Goal: Entertainment & Leisure: Consume media (video, audio)

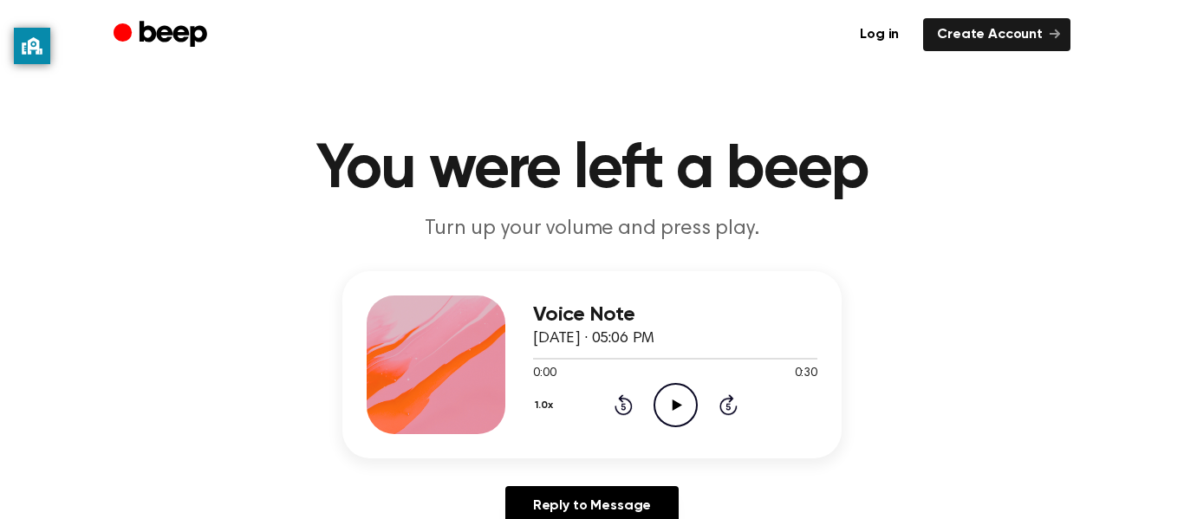
click at [681, 399] on icon "Play Audio" at bounding box center [676, 405] width 44 height 44
click at [624, 404] on icon at bounding box center [623, 407] width 4 height 7
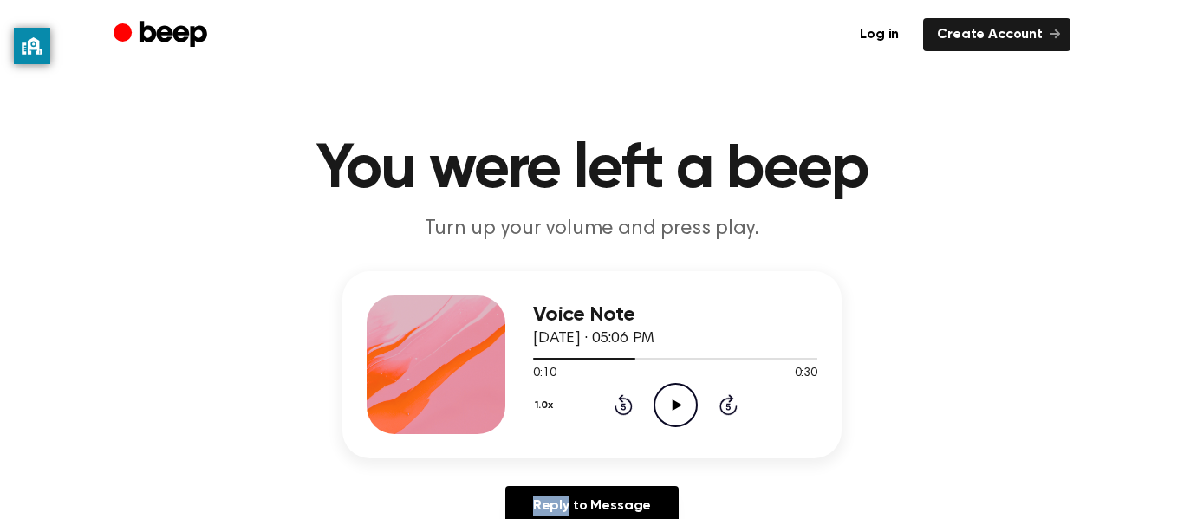
click at [624, 404] on icon at bounding box center [623, 407] width 4 height 7
click at [627, 405] on icon "Rewind 5 seconds" at bounding box center [623, 405] width 19 height 23
click at [663, 413] on icon "Play Audio" at bounding box center [676, 405] width 44 height 44
click at [680, 415] on icon "Play Audio" at bounding box center [676, 405] width 44 height 44
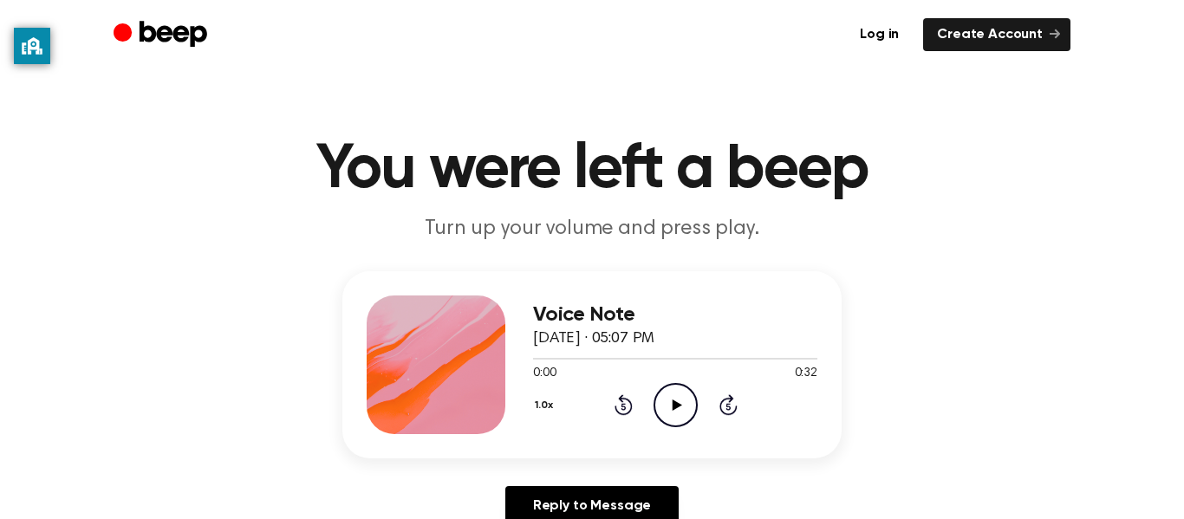
click at [676, 407] on icon at bounding box center [677, 405] width 10 height 11
click at [686, 411] on icon "Play Audio" at bounding box center [676, 405] width 44 height 44
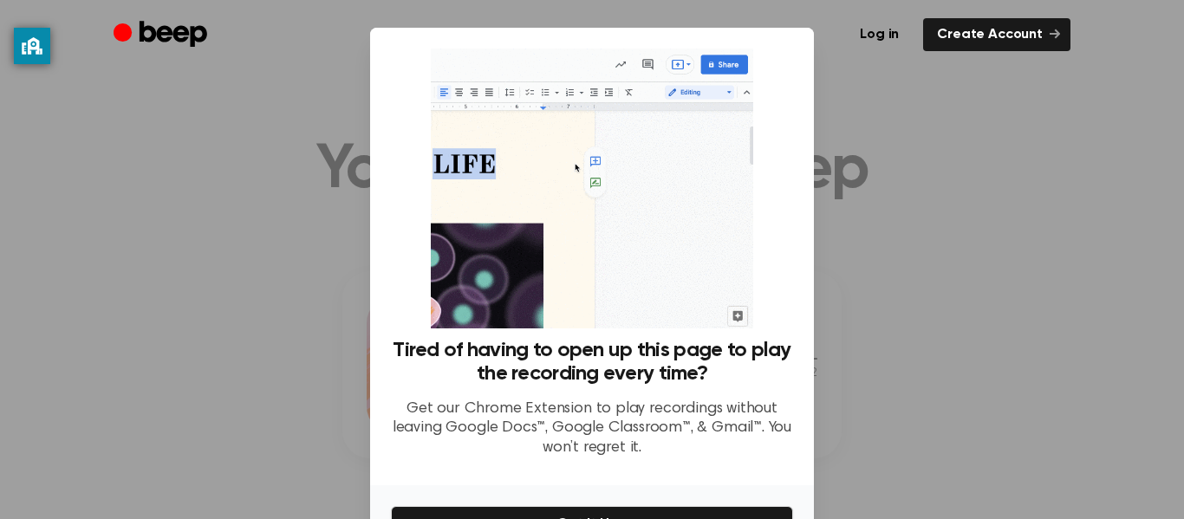
click at [913, 422] on div at bounding box center [592, 259] width 1184 height 519
click at [912, 423] on div at bounding box center [592, 259] width 1184 height 519
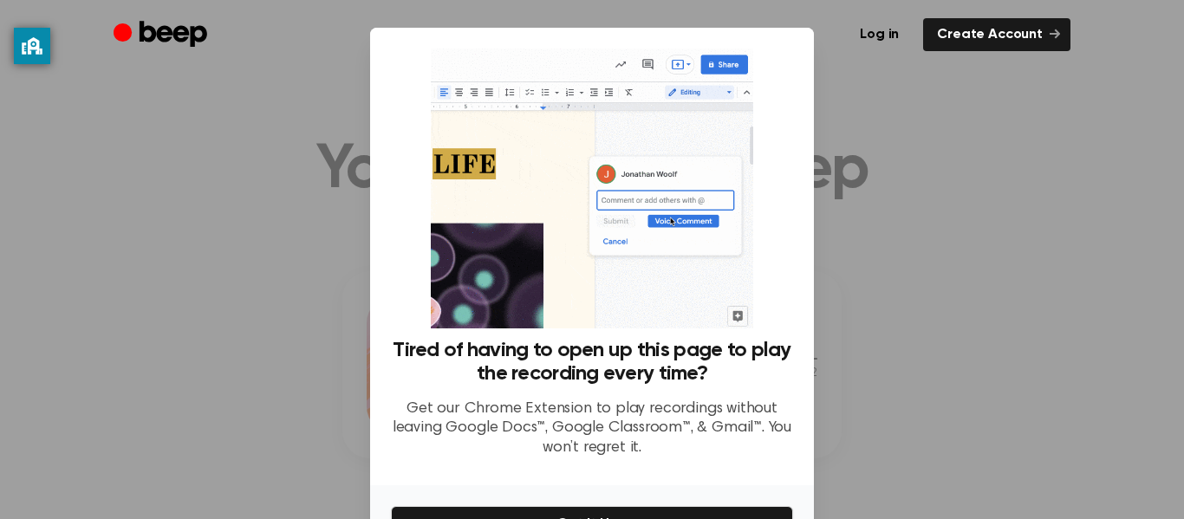
click at [912, 423] on div at bounding box center [592, 259] width 1184 height 519
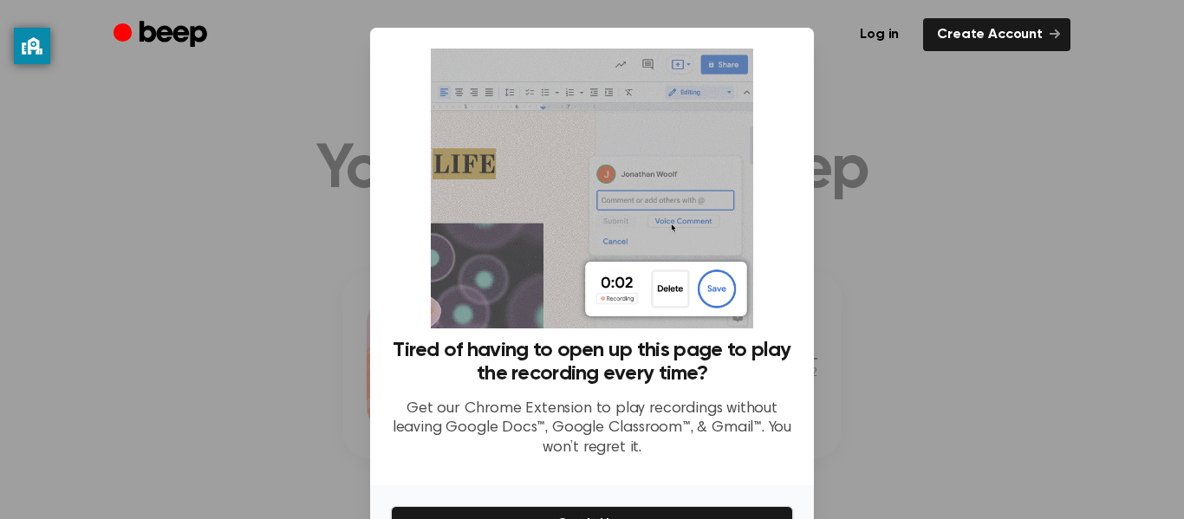
click at [912, 423] on div at bounding box center [592, 259] width 1184 height 519
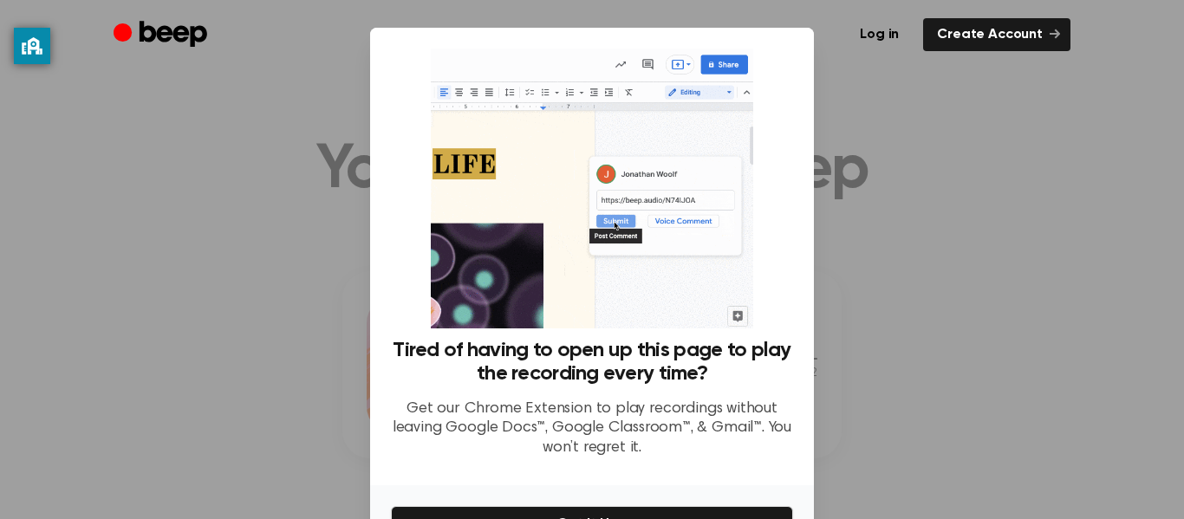
click at [936, 125] on div at bounding box center [592, 259] width 1184 height 519
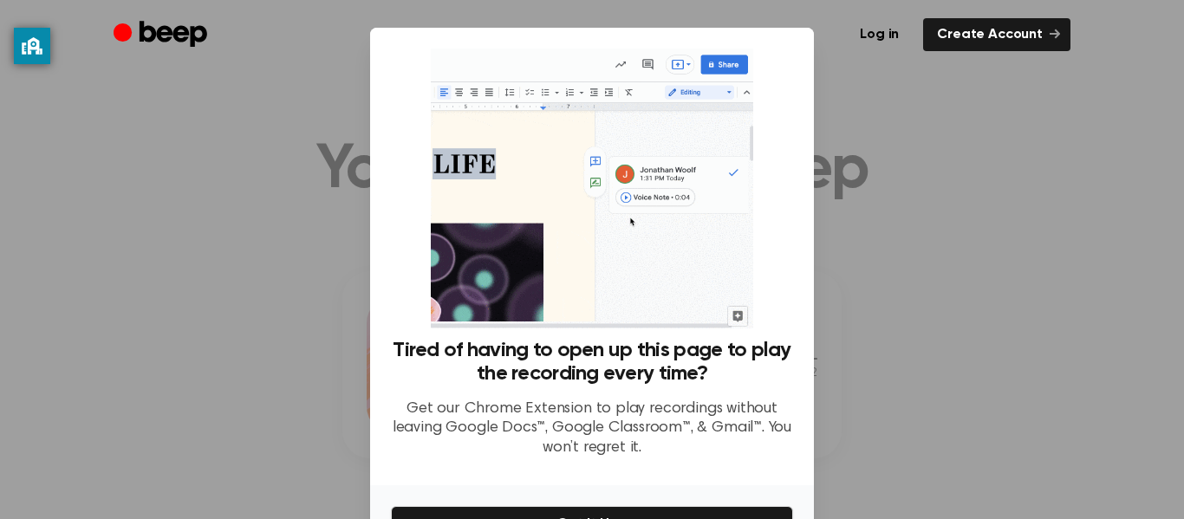
click at [936, 128] on div at bounding box center [592, 259] width 1184 height 519
click at [994, 222] on div at bounding box center [592, 259] width 1184 height 519
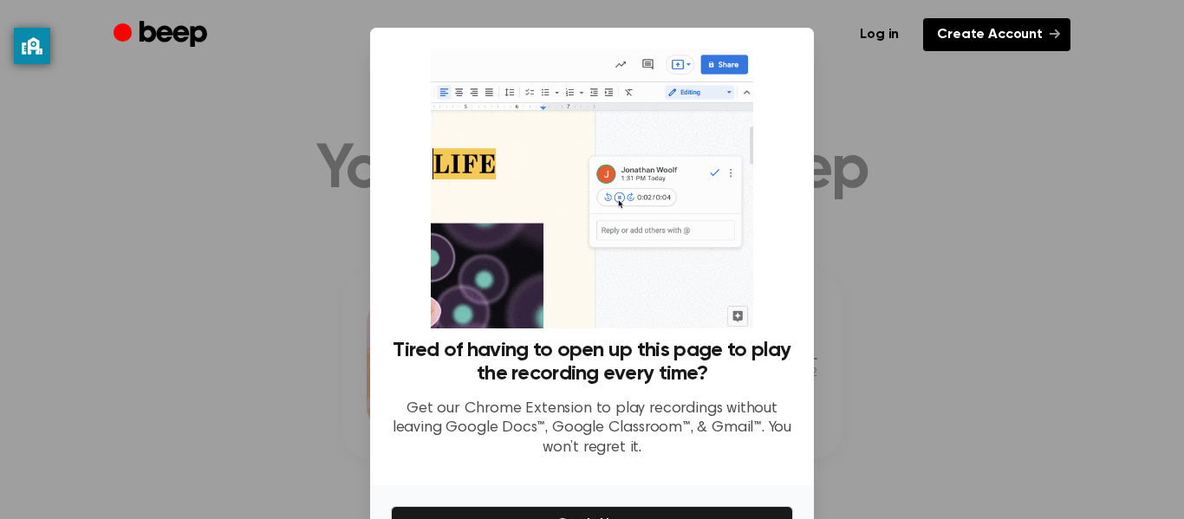
click at [1056, 29] on icon at bounding box center [1055, 34] width 10 height 10
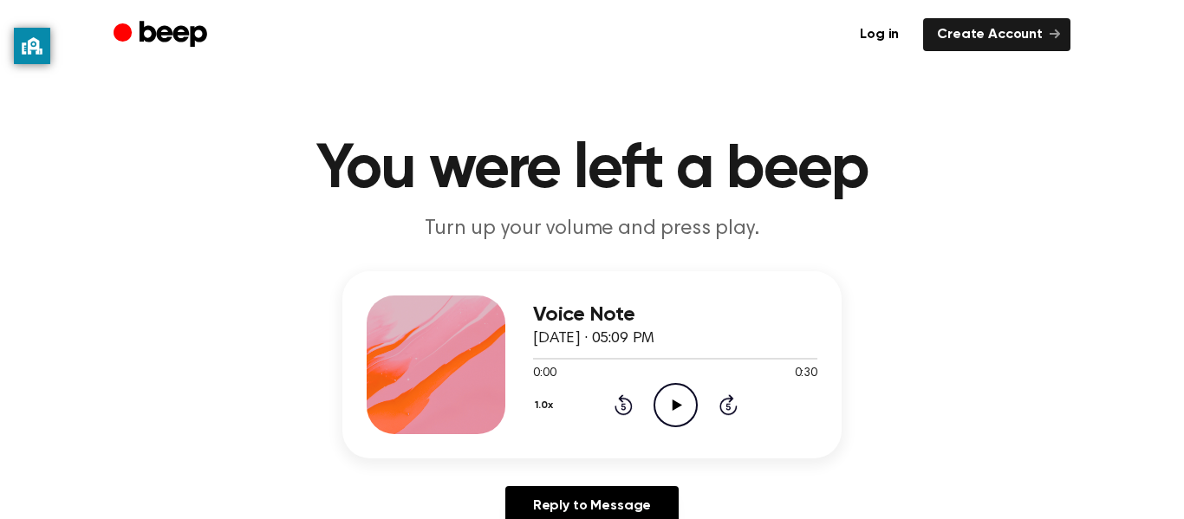
click at [671, 400] on icon "Play Audio" at bounding box center [676, 405] width 44 height 44
click at [678, 390] on icon "Play Audio" at bounding box center [676, 405] width 44 height 44
click at [673, 404] on icon at bounding box center [676, 405] width 8 height 11
click at [679, 400] on icon "Play Audio" at bounding box center [676, 405] width 44 height 44
click at [679, 400] on icon "Pause Audio" at bounding box center [676, 405] width 44 height 44
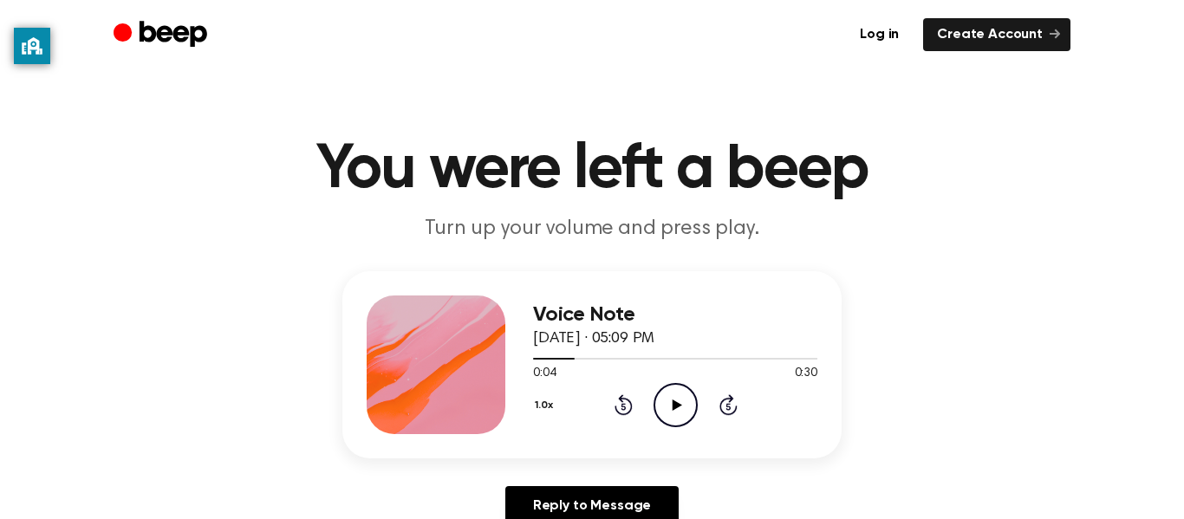
click at [679, 401] on icon "Play Audio" at bounding box center [676, 405] width 44 height 44
click at [677, 400] on icon at bounding box center [676, 405] width 8 height 11
click at [676, 416] on icon "Play Audio" at bounding box center [676, 405] width 44 height 44
click at [667, 415] on icon "Play Audio" at bounding box center [676, 405] width 44 height 44
click at [673, 402] on icon at bounding box center [677, 405] width 10 height 11
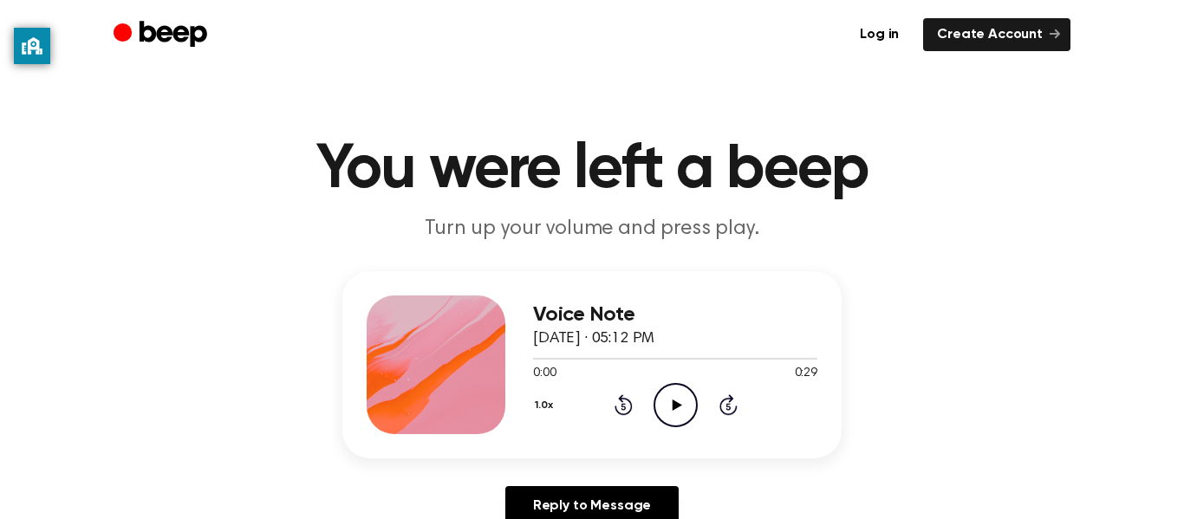
click at [687, 399] on icon "Play Audio" at bounding box center [676, 405] width 44 height 44
click at [673, 406] on icon at bounding box center [677, 405] width 10 height 11
click at [660, 402] on icon "Play Audio" at bounding box center [676, 405] width 44 height 44
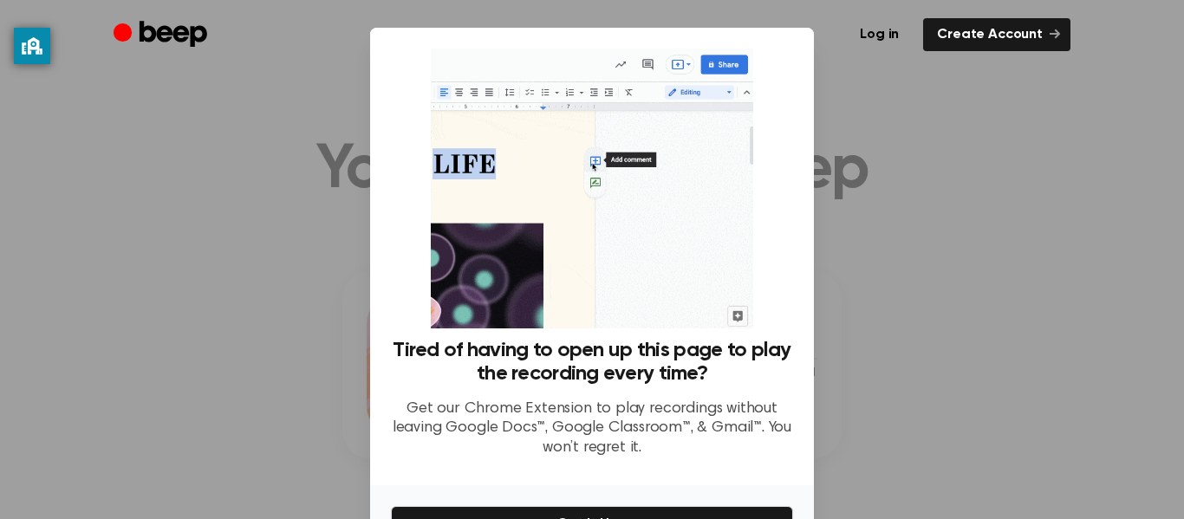
click at [829, 176] on div at bounding box center [592, 259] width 1184 height 519
click at [825, 183] on div at bounding box center [592, 259] width 1184 height 519
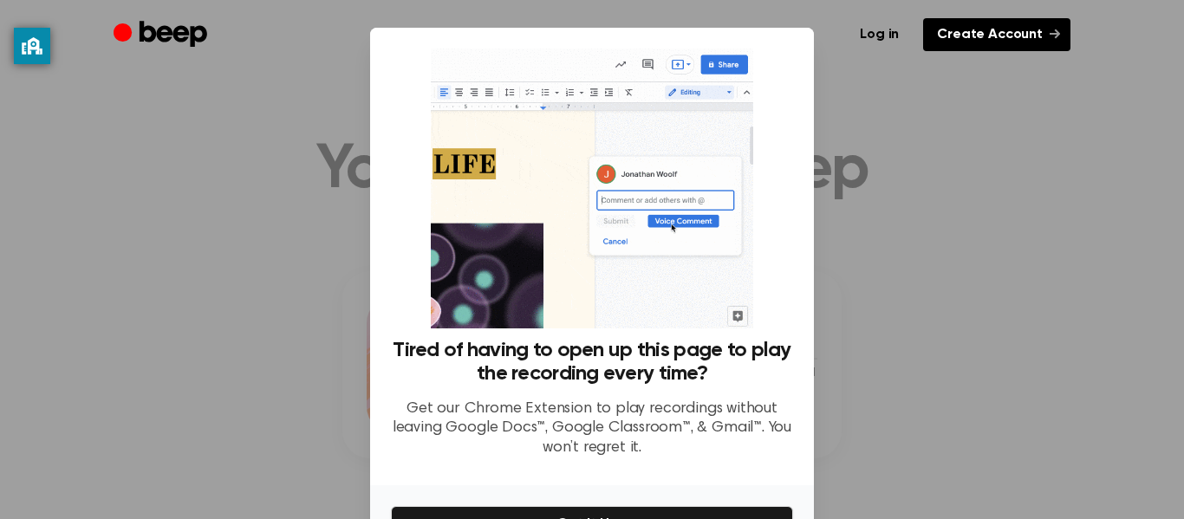
click at [1065, 32] on link "Create Account" at bounding box center [996, 34] width 147 height 33
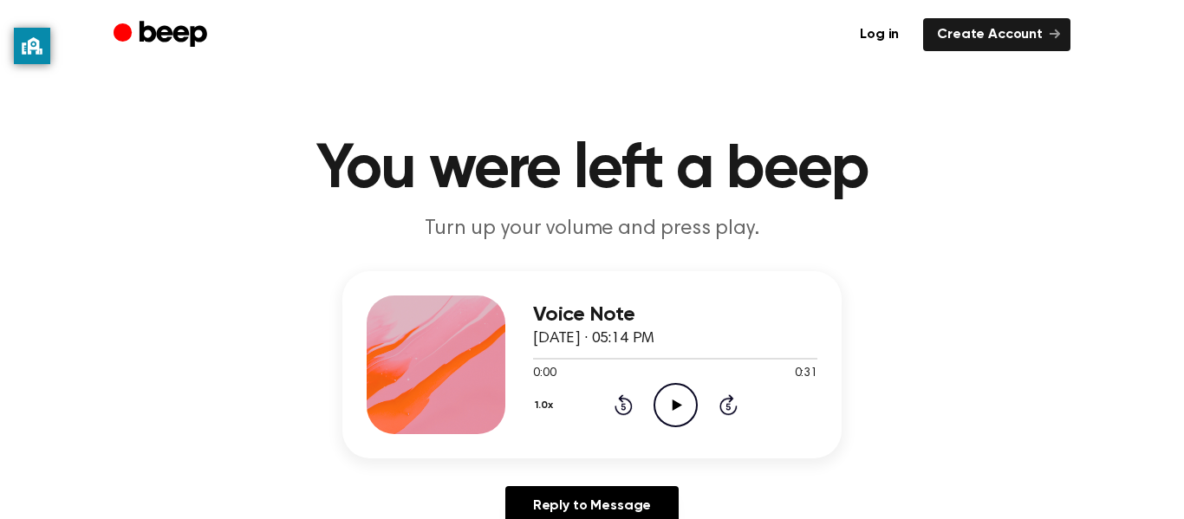
click at [683, 416] on icon "Play Audio" at bounding box center [676, 405] width 44 height 44
click at [665, 415] on icon "Play Audio" at bounding box center [676, 405] width 44 height 44
click at [681, 389] on icon "Play Audio" at bounding box center [676, 405] width 44 height 44
click at [675, 415] on icon "Play Audio" at bounding box center [676, 405] width 44 height 44
click at [668, 387] on icon "Play Audio" at bounding box center [676, 405] width 44 height 44
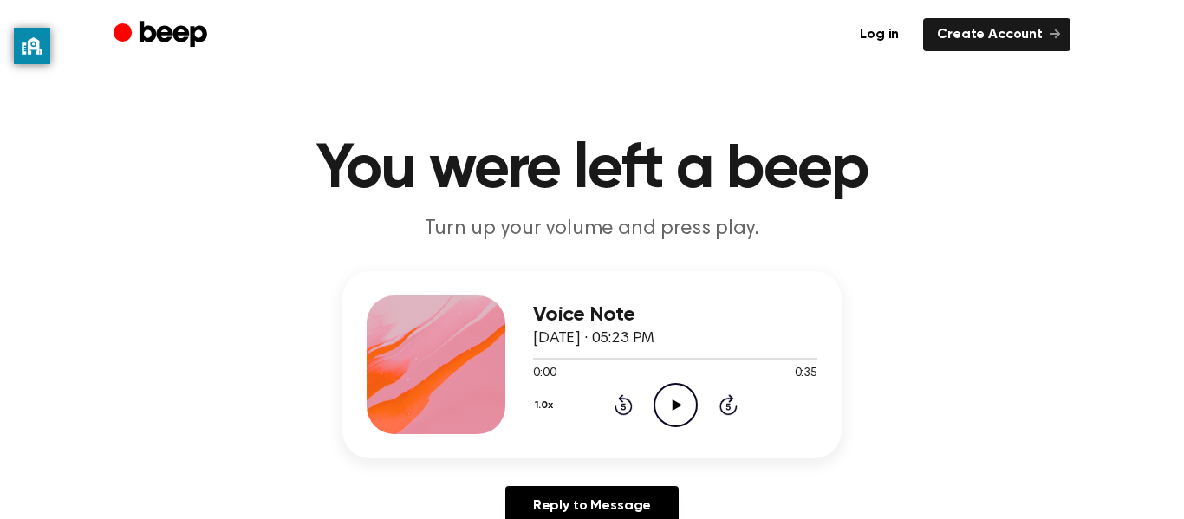
click at [673, 397] on icon "Play Audio" at bounding box center [676, 405] width 44 height 44
click at [685, 431] on div "Voice Note [DATE] · 03:18 PM 0:00 1:04 Your browser does not support the [objec…" at bounding box center [675, 365] width 284 height 139
click at [667, 407] on icon "Play Audio" at bounding box center [676, 405] width 44 height 44
click at [664, 404] on icon "Play Audio" at bounding box center [676, 405] width 44 height 44
click at [683, 405] on icon "Play Audio" at bounding box center [676, 405] width 44 height 44
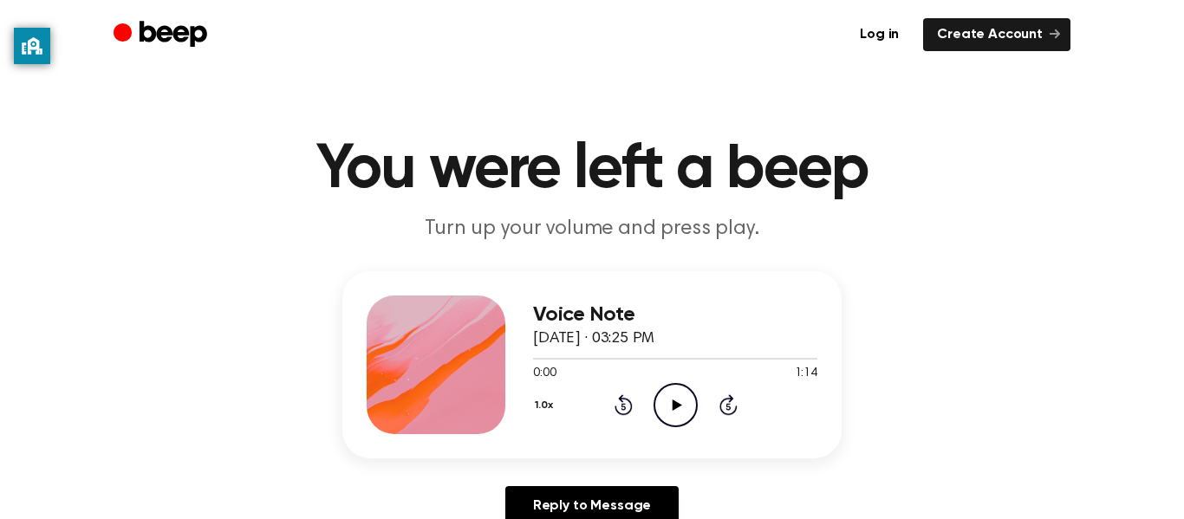
click at [659, 407] on icon "Play Audio" at bounding box center [676, 405] width 44 height 44
click at [659, 407] on icon "Pause Audio" at bounding box center [676, 405] width 44 height 44
click at [656, 404] on icon "Play Audio" at bounding box center [676, 405] width 44 height 44
